Goal: Task Accomplishment & Management: Use online tool/utility

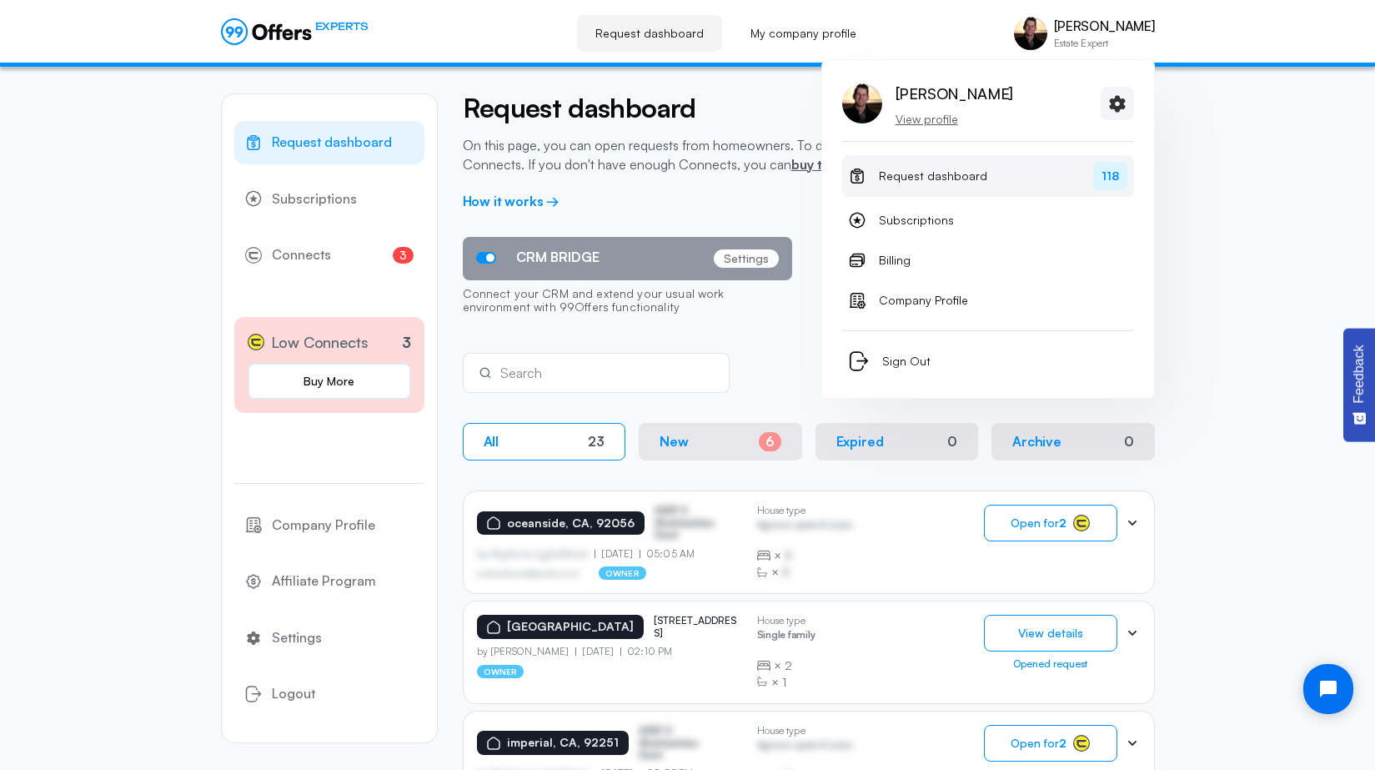
click at [1083, 168] on link "Request dashboard 118" at bounding box center [988, 176] width 292 height 42
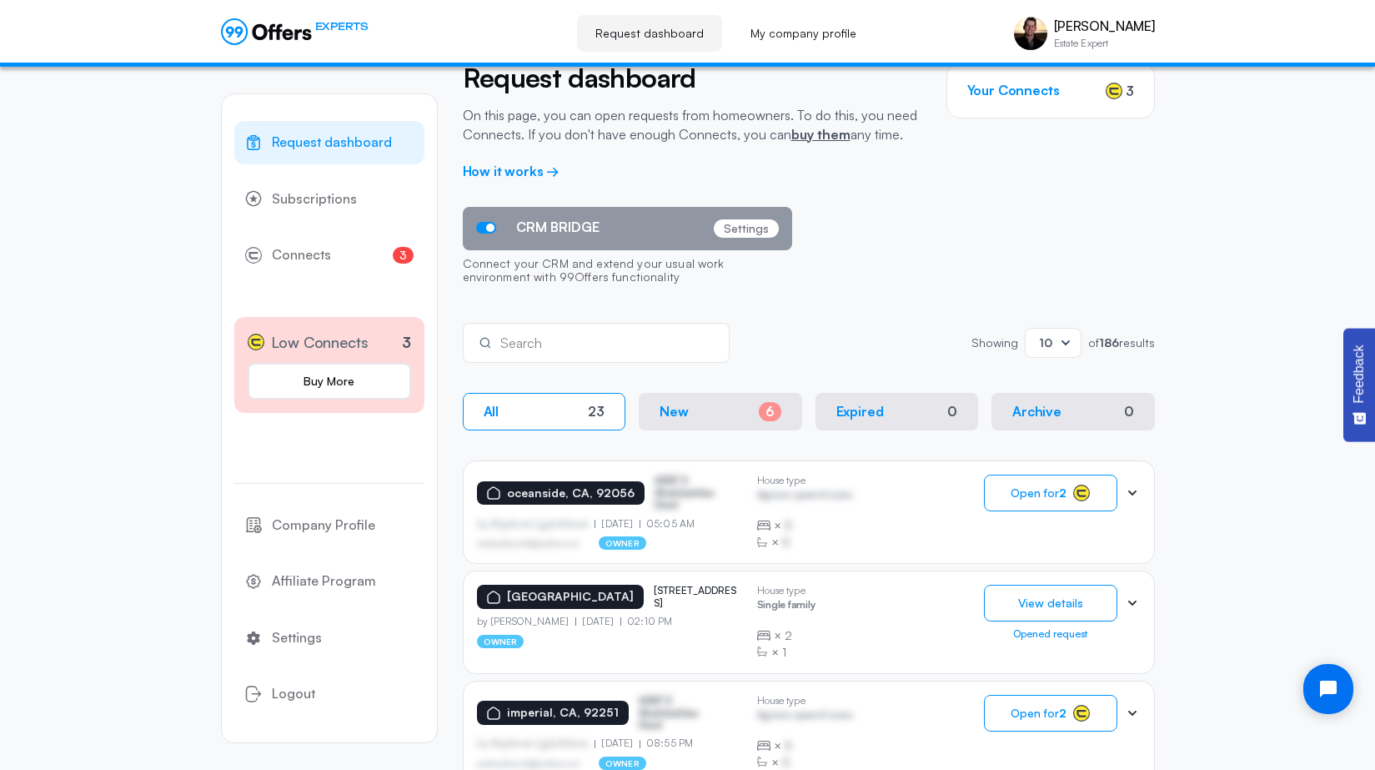
scroll to position [33, 0]
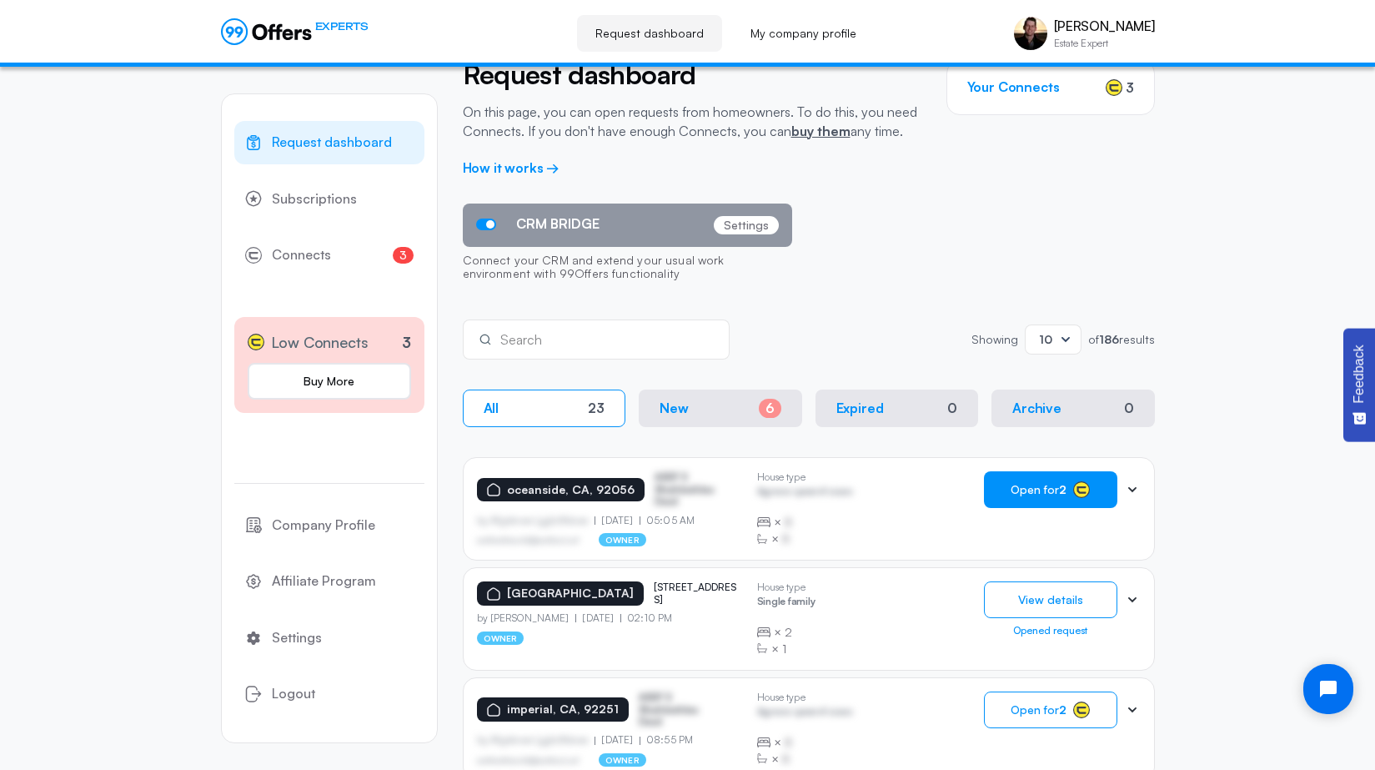
click at [1109, 479] on button "Open for 2" at bounding box center [1050, 489] width 133 height 37
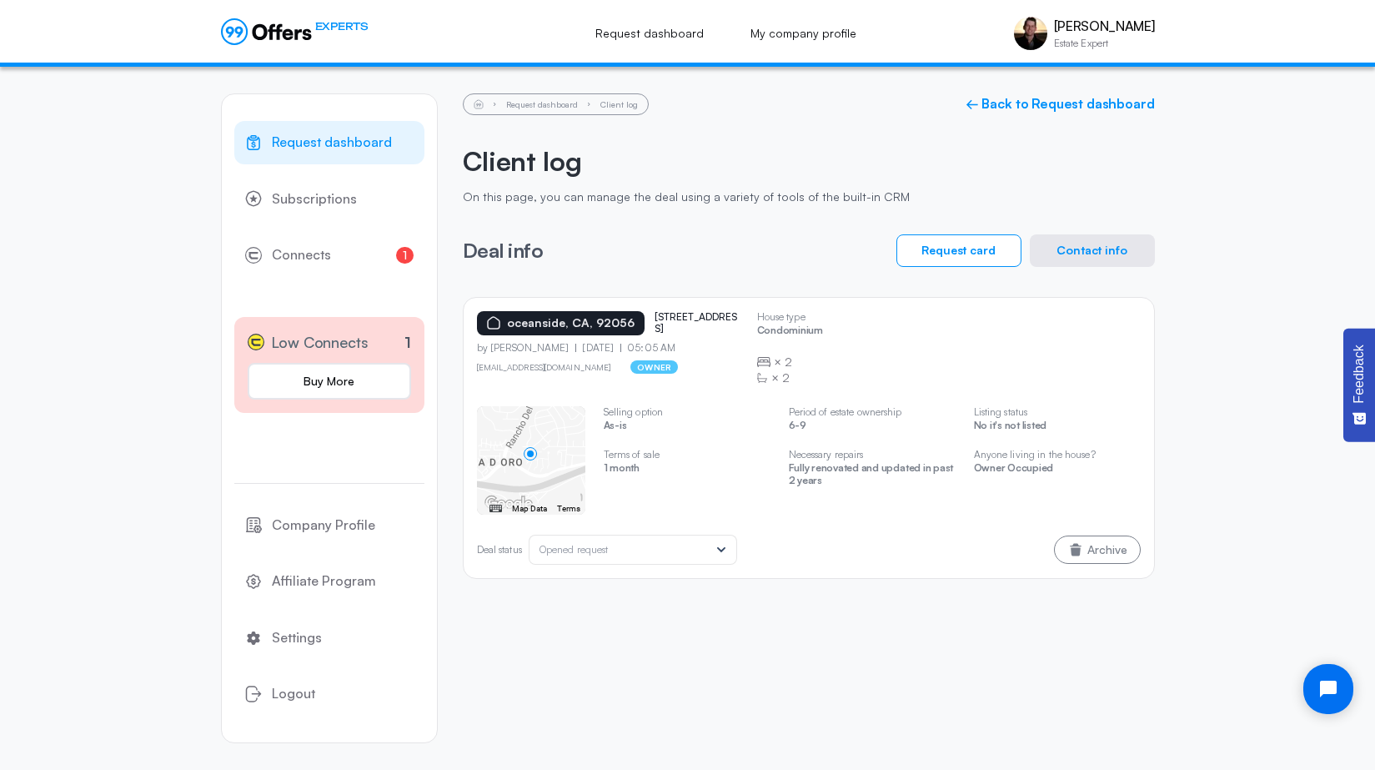
click at [943, 370] on div "[GEOGRAPHIC_DATA] [STREET_ADDRESS] by [PERSON_NAME] [DATE] 05:05 AM [EMAIL_ADDR…" at bounding box center [809, 348] width 664 height 75
drag, startPoint x: 730, startPoint y: 331, endPoint x: 700, endPoint y: 306, distance: 39.1
click at [700, 306] on div "[GEOGRAPHIC_DATA] 3553 [STREET_ADDRESS] by [PERSON_NAME] [DATE] 05:05 AM [EMAIL…" at bounding box center [809, 438] width 692 height 282
copy p "[STREET_ADDRESS]"
